Goal: Use online tool/utility: Utilize a website feature to perform a specific function

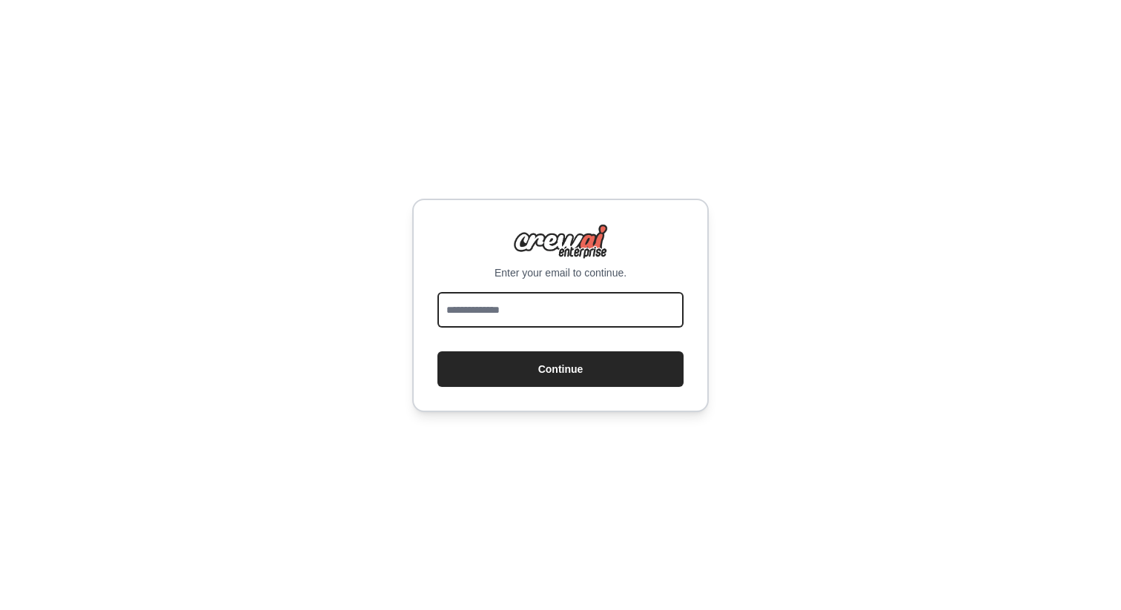
click at [535, 303] on input "email" at bounding box center [560, 310] width 246 height 36
type input "**********"
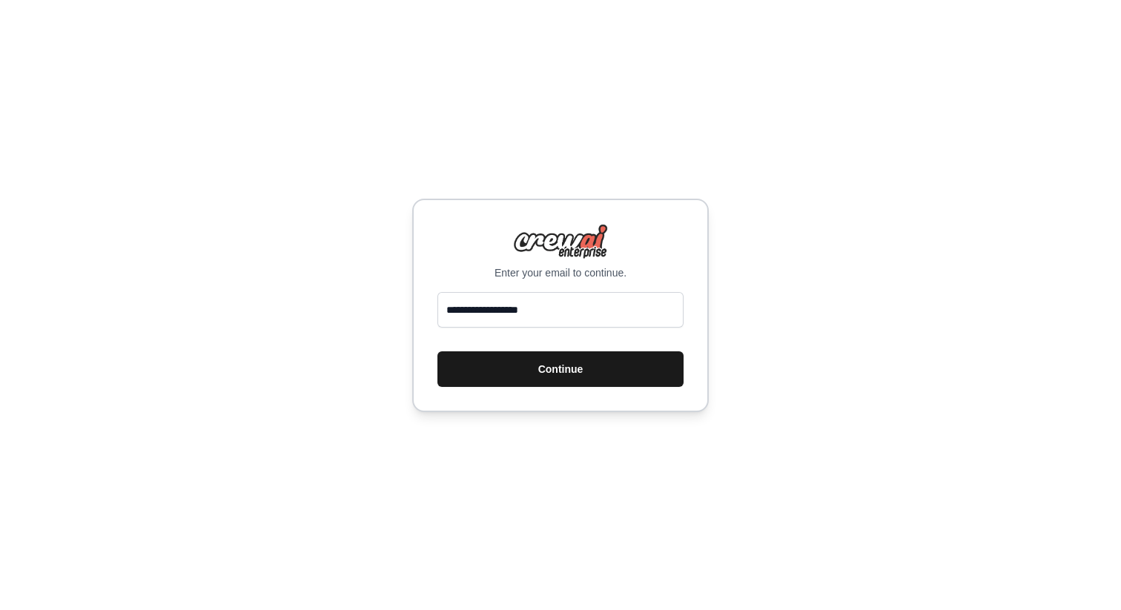
click at [564, 366] on button "Continue" at bounding box center [560, 369] width 246 height 36
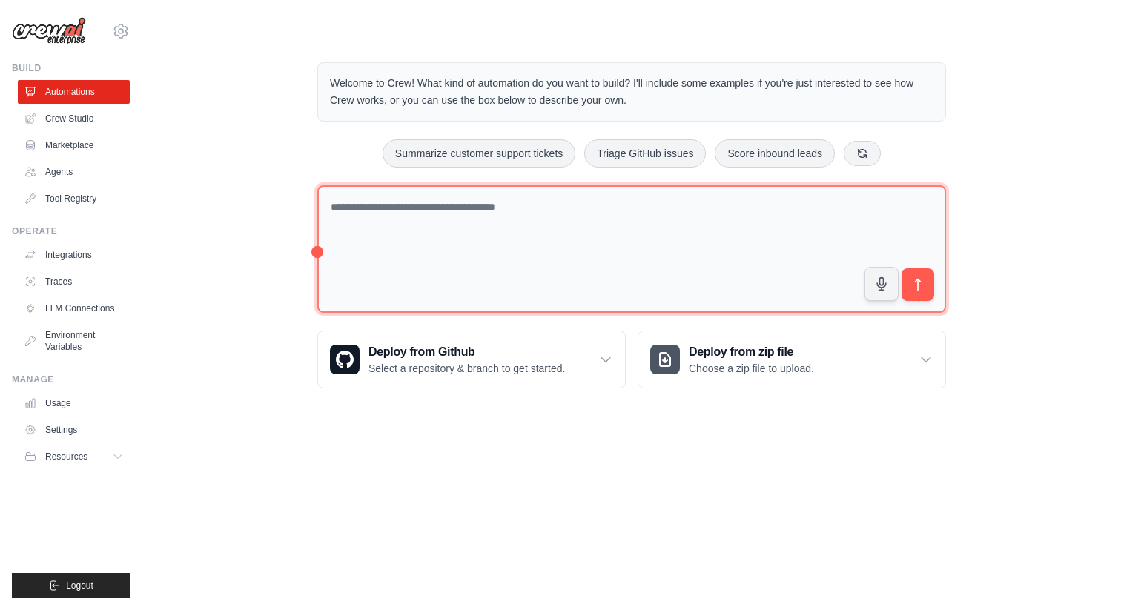
click at [433, 217] on textarea at bounding box center [631, 249] width 629 height 128
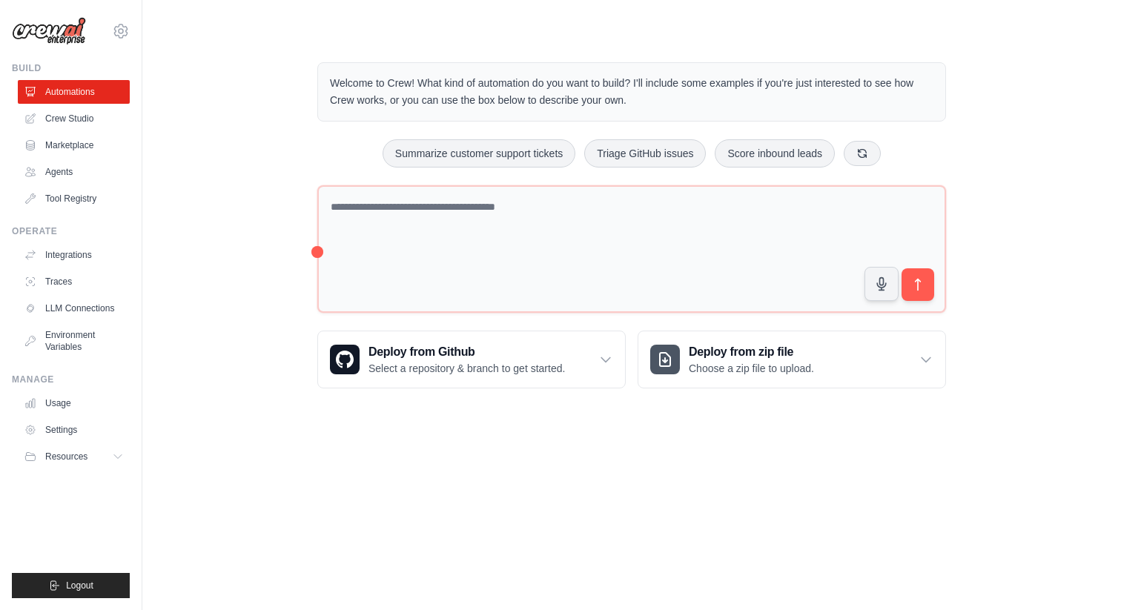
drag, startPoint x: 334, startPoint y: 82, endPoint x: 690, endPoint y: 105, distance: 357.4
click at [659, 102] on p "Welcome to Crew! What kind of automation do you want to build? I'll include som…" at bounding box center [632, 92] width 604 height 34
copy p "Welcome to Crew! What kind of automation do you want to build? I'll include som…"
click at [706, 107] on p "Welcome to Crew! What kind of automation do you want to build? I'll include som…" at bounding box center [632, 92] width 604 height 34
drag, startPoint x: 750, startPoint y: 106, endPoint x: 600, endPoint y: 84, distance: 152.2
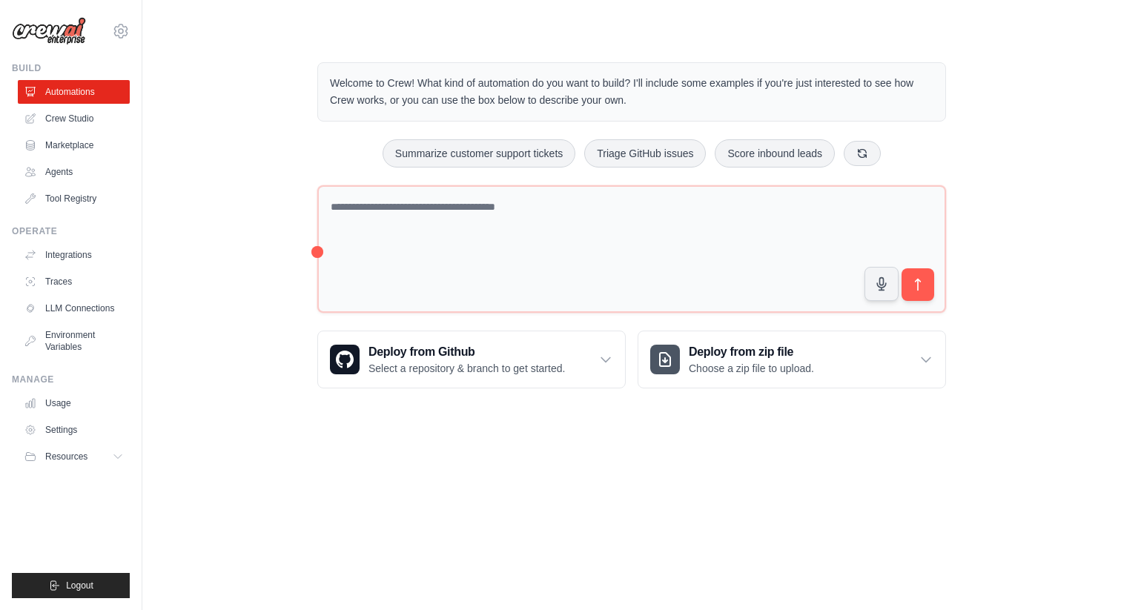
click at [600, 84] on p "Welcome to Crew! What kind of automation do you want to build? I'll include som…" at bounding box center [632, 92] width 604 height 34
copy p "t to build? I'll include some examples if you're just interested to see how Cre…"
click at [748, 95] on p "Welcome to Crew! What kind of automation do you want to build? I'll include som…" at bounding box center [632, 92] width 604 height 34
click at [811, 98] on p "Welcome to Crew! What kind of automation do you want to build? I'll include som…" at bounding box center [632, 92] width 604 height 34
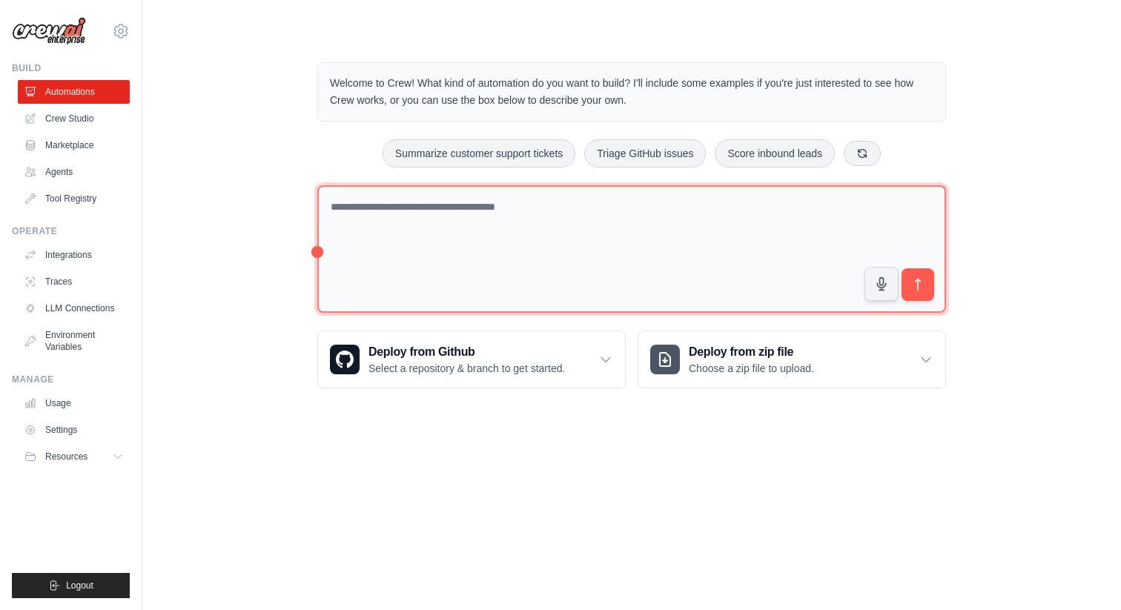
click at [627, 215] on textarea at bounding box center [631, 249] width 629 height 128
click at [705, 211] on textarea at bounding box center [631, 249] width 629 height 128
click at [598, 264] on textarea at bounding box center [631, 249] width 629 height 128
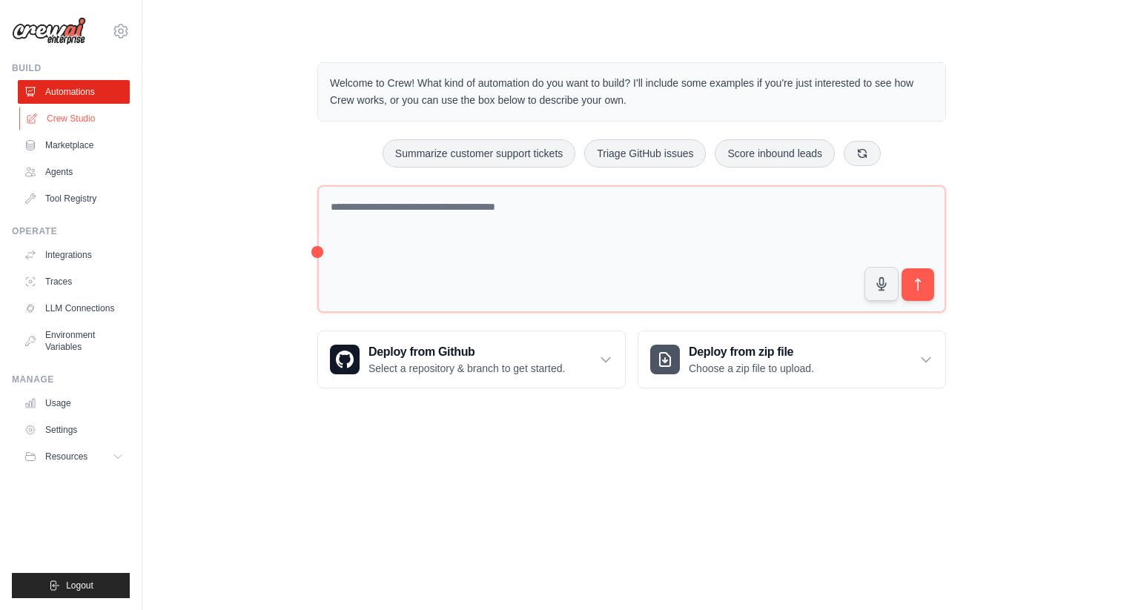
click at [80, 121] on link "Crew Studio" at bounding box center [75, 119] width 112 height 24
click at [113, 458] on icon at bounding box center [119, 457] width 12 height 12
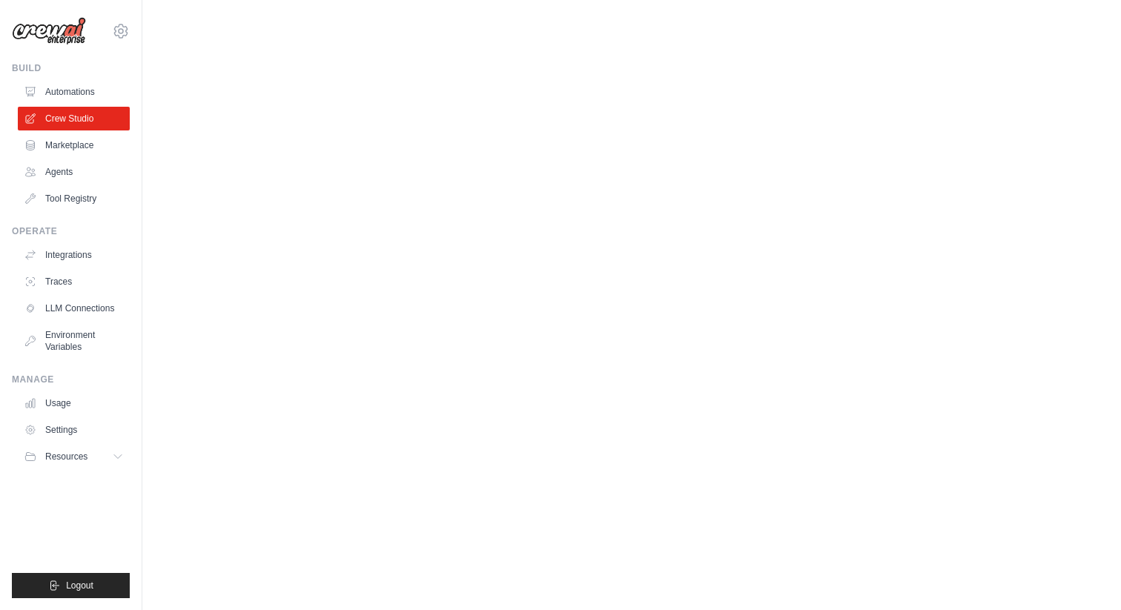
click at [332, 73] on body "yangboy746@gmail.com Settings Build Automations Crew Studio" at bounding box center [560, 305] width 1121 height 610
click at [558, 222] on body "yangboy746@gmail.com Settings Build Automations Crew Studio" at bounding box center [560, 305] width 1121 height 610
click at [905, 131] on body "yangboy746@gmail.com Settings Build Automations Crew Studio" at bounding box center [560, 305] width 1121 height 610
click at [832, 168] on body "yangboy746@gmail.com Settings Build Automations Crew Studio" at bounding box center [560, 305] width 1121 height 610
click at [62, 170] on link "Agents" at bounding box center [75, 172] width 112 height 24
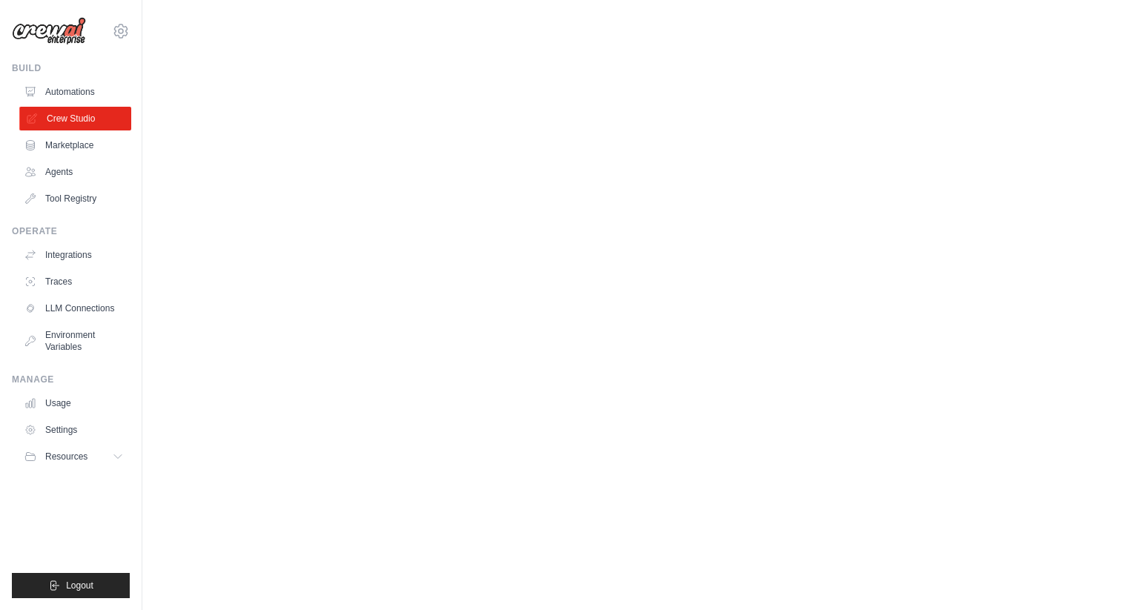
click at [79, 116] on link "Crew Studio" at bounding box center [75, 119] width 112 height 24
click at [18, 107] on link "Crew Studio" at bounding box center [74, 119] width 112 height 24
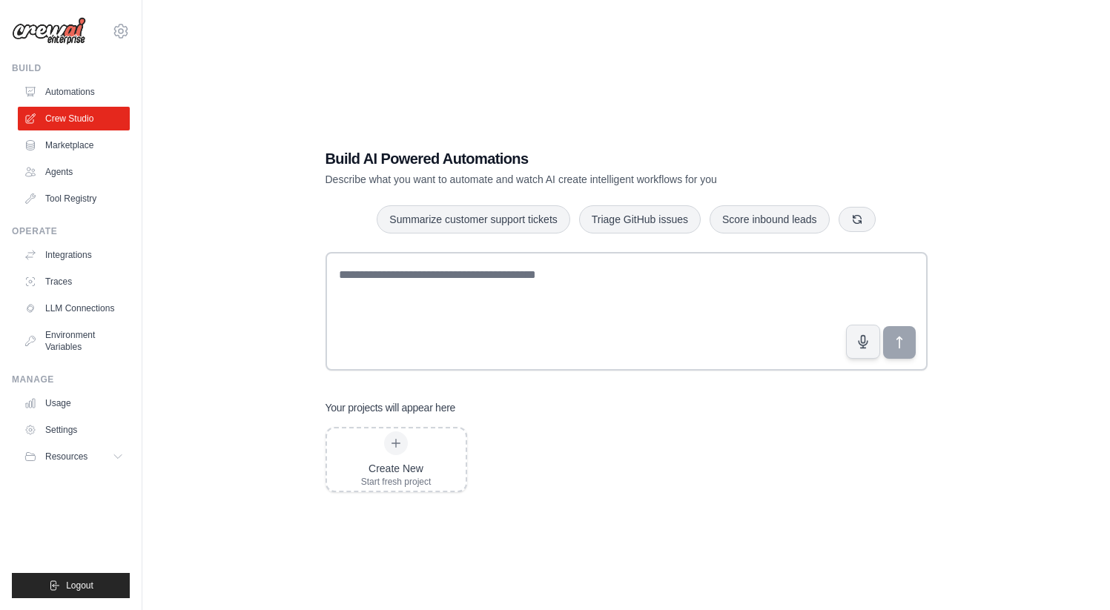
click at [648, 108] on div "Build AI Powered Automations Describe what you want to automate and watch AI cr…" at bounding box center [626, 320] width 920 height 610
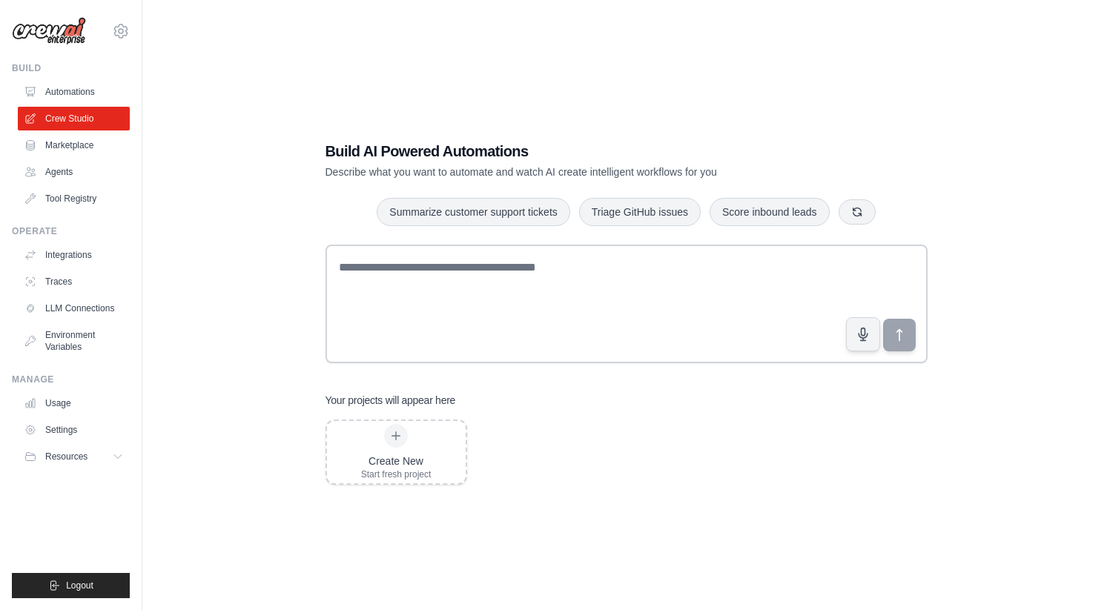
scroll to position [9, 0]
click at [99, 116] on link "Crew Studio" at bounding box center [75, 119] width 112 height 24
click at [387, 76] on div "Build AI Powered Automations Describe what you want to automate and watch AI cr…" at bounding box center [626, 311] width 920 height 610
